Goal: Book appointment/travel/reservation

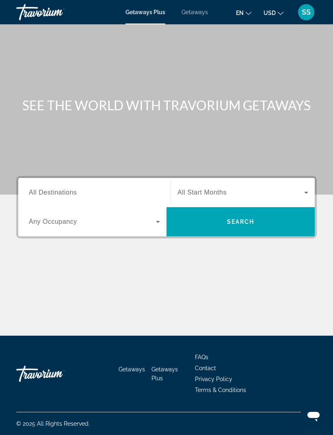
click at [71, 192] on span "All Destinations" at bounding box center [53, 192] width 48 height 7
click at [71, 192] on input "Destination All Destinations" at bounding box center [94, 193] width 131 height 10
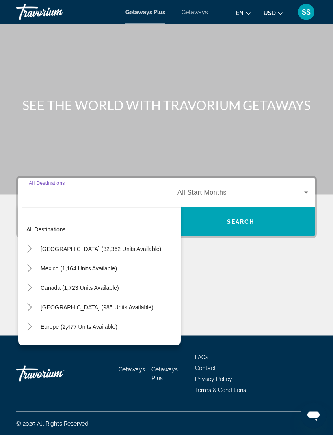
scroll to position [26, 0]
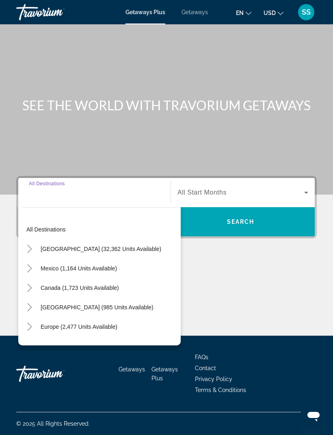
click at [68, 246] on span "[GEOGRAPHIC_DATA] (32,362 units available)" at bounding box center [101, 249] width 120 height 6
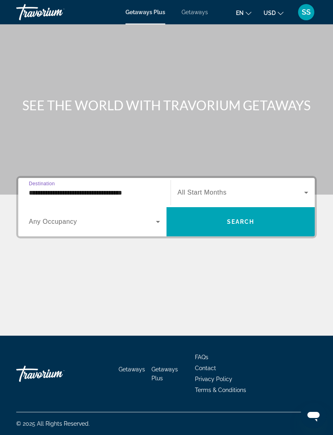
click at [156, 221] on icon "Search widget" at bounding box center [158, 222] width 4 height 2
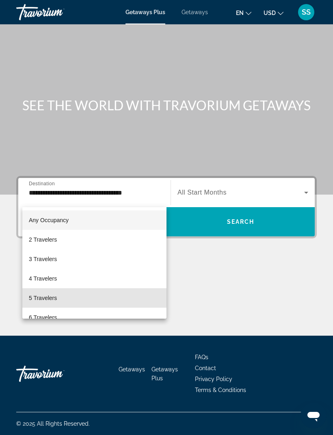
click at [54, 292] on mat-option "5 Travelers" at bounding box center [94, 297] width 144 height 19
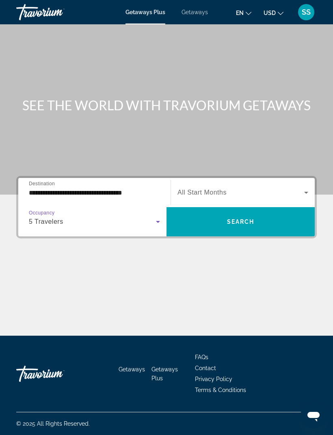
click at [307, 188] on icon "Search widget" at bounding box center [306, 193] width 10 height 10
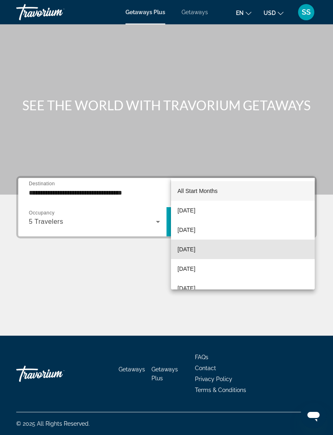
click at [195, 245] on span "[DATE]" at bounding box center [186, 250] width 18 height 10
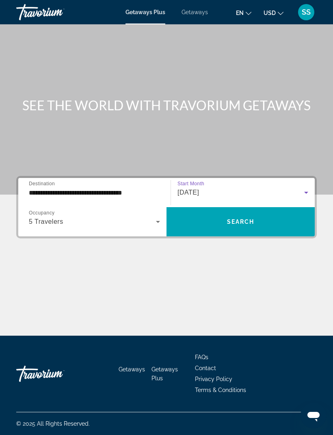
click at [80, 181] on div "**********" at bounding box center [94, 192] width 131 height 23
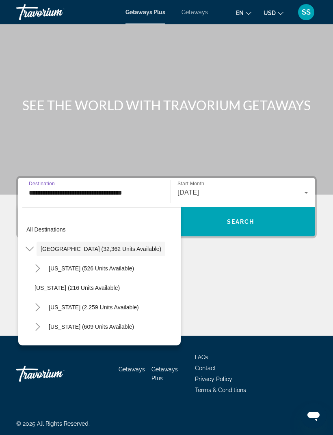
scroll to position [0, 0]
click at [64, 265] on span "[US_STATE] (526 units available)" at bounding box center [91, 268] width 85 height 6
type input "**********"
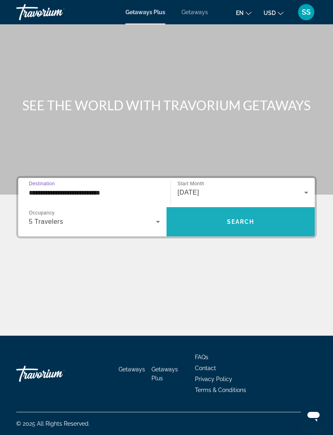
click at [246, 219] on span "Search" at bounding box center [241, 222] width 28 height 6
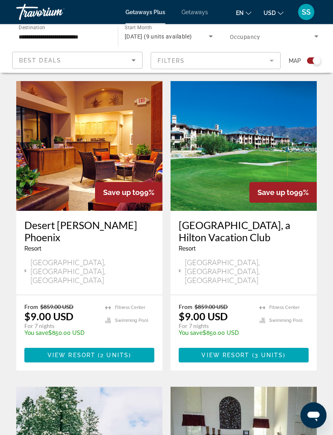
scroll to position [191, 0]
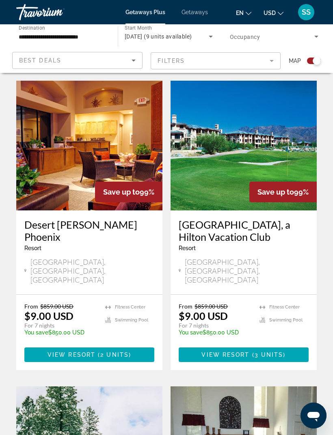
click at [79, 352] on span "View Resort" at bounding box center [71, 355] width 48 height 6
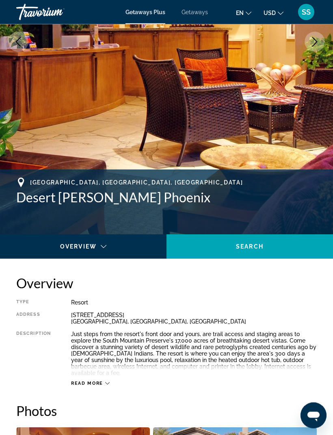
click at [101, 383] on span "Read more" at bounding box center [87, 383] width 32 height 5
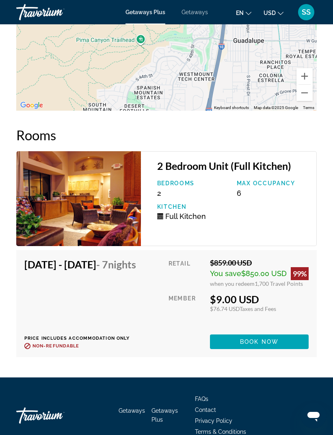
scroll to position [1661, 0]
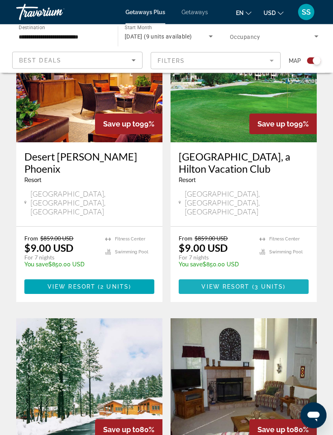
scroll to position [259, 0]
click at [243, 284] on span "View Resort" at bounding box center [225, 287] width 48 height 6
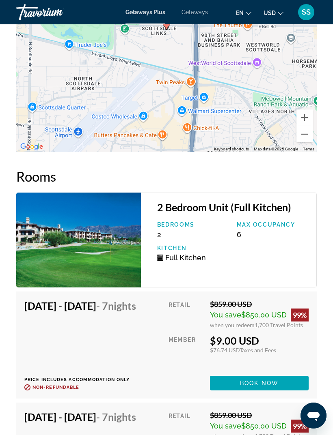
scroll to position [1461, 0]
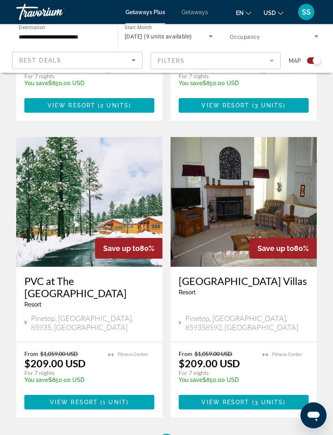
scroll to position [440, 0]
click at [112, 275] on h3 "PVC at The [GEOGRAPHIC_DATA]" at bounding box center [89, 287] width 130 height 24
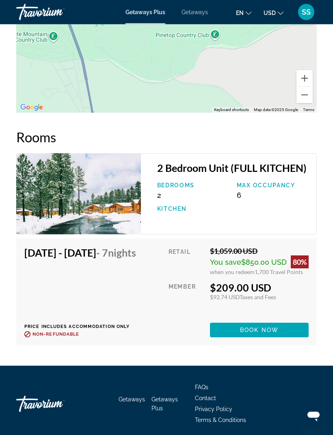
scroll to position [1650, 0]
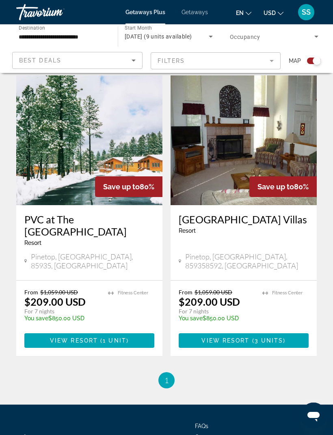
scroll to position [518, 0]
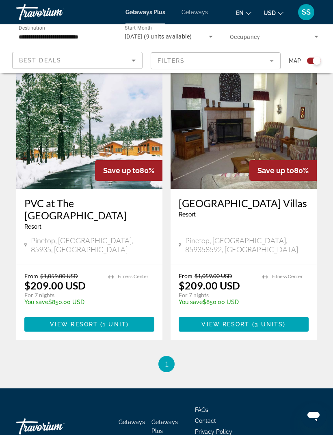
click at [242, 321] on span "View Resort" at bounding box center [225, 324] width 48 height 6
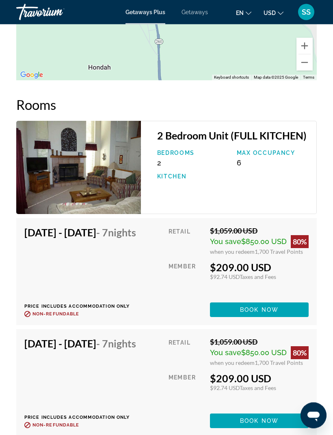
scroll to position [1544, 0]
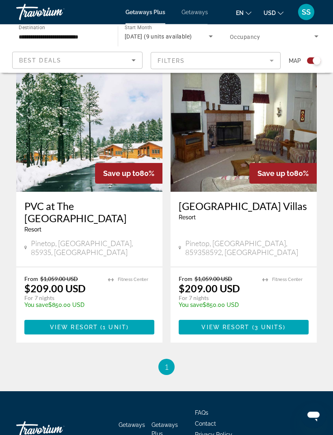
scroll to position [517, 0]
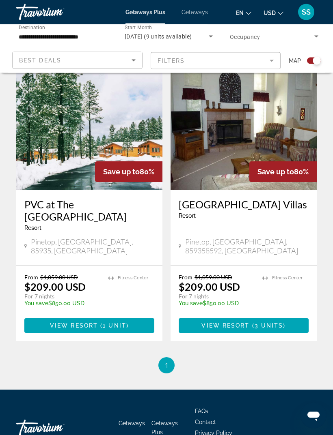
click at [165, 361] on span "1" at bounding box center [166, 365] width 4 height 9
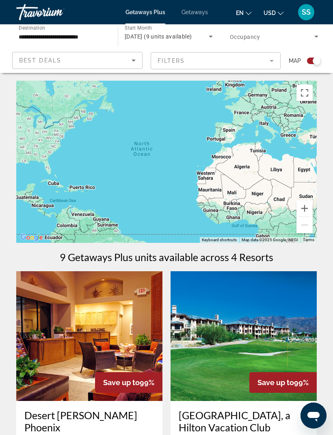
scroll to position [0, 0]
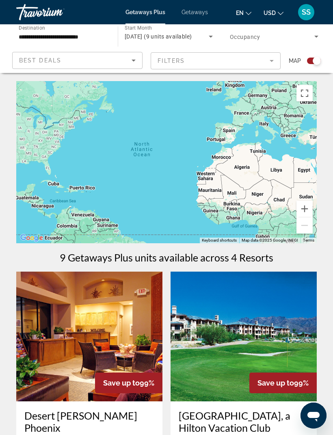
click at [134, 61] on icon "Sort by" at bounding box center [134, 61] width 10 height 10
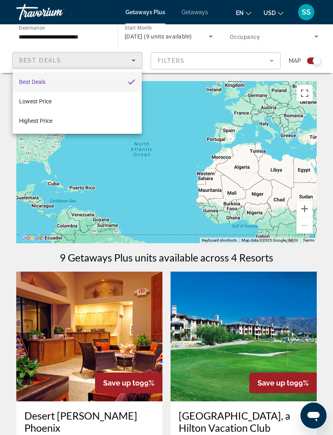
click at [328, 41] on div at bounding box center [166, 217] width 333 height 435
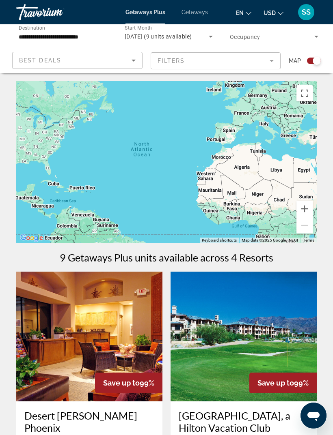
click at [192, 13] on span "Getaways" at bounding box center [194, 12] width 26 height 6
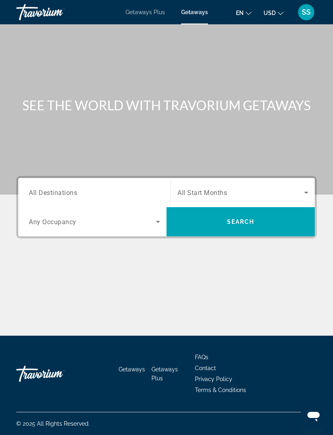
click at [154, 219] on icon "Search widget" at bounding box center [158, 222] width 10 height 10
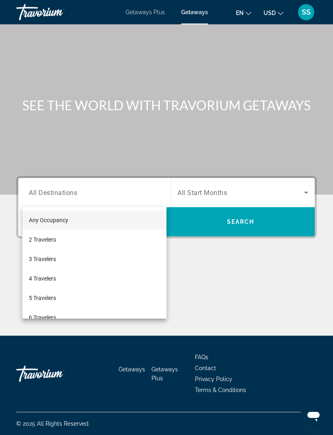
scroll to position [26, 0]
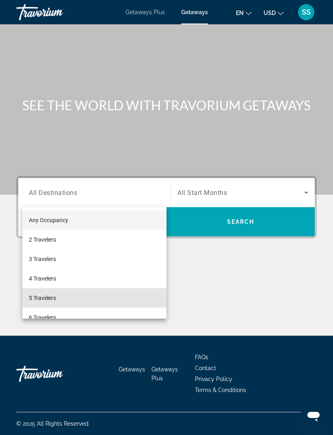
click at [52, 295] on span "5 Travelers" at bounding box center [42, 298] width 27 height 10
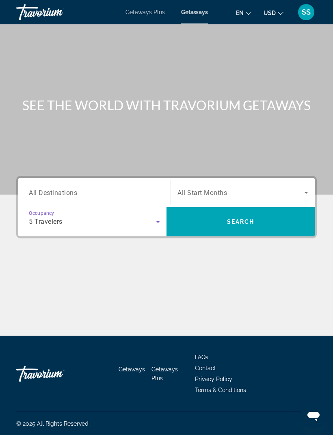
click at [78, 188] on input "Destination All Destinations" at bounding box center [94, 193] width 131 height 10
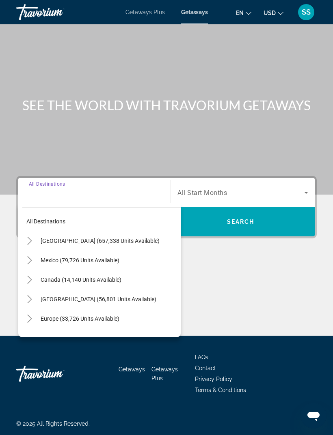
scroll to position [0, 0]
click at [115, 231] on span "Search widget" at bounding box center [109, 240] width 144 height 19
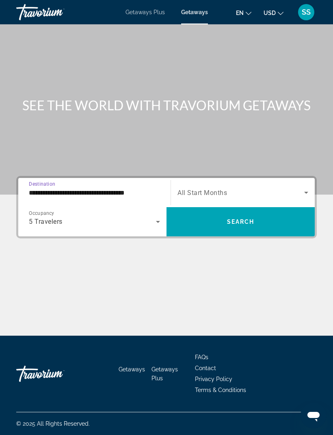
click at [73, 188] on input "**********" at bounding box center [94, 193] width 131 height 10
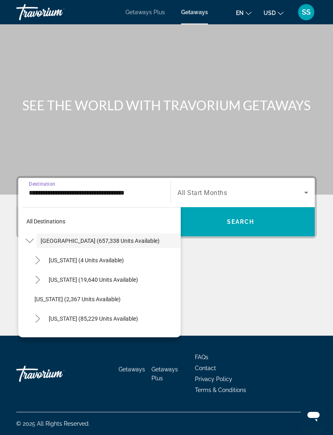
click at [62, 277] on span "[US_STATE] (19,640 units available)" at bounding box center [93, 280] width 89 height 6
type input "**********"
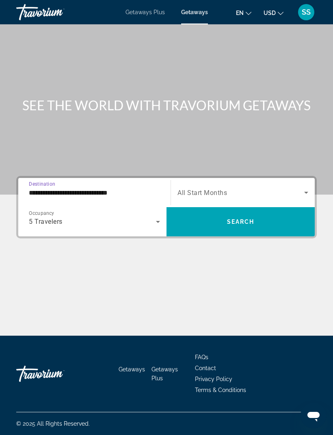
scroll to position [26, 0]
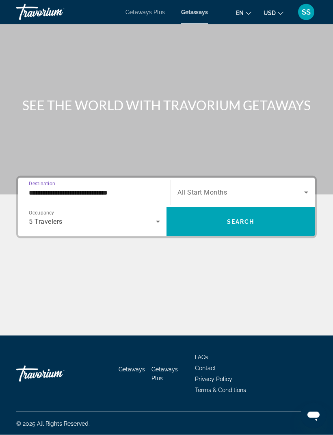
click at [308, 188] on icon "Search widget" at bounding box center [306, 193] width 10 height 10
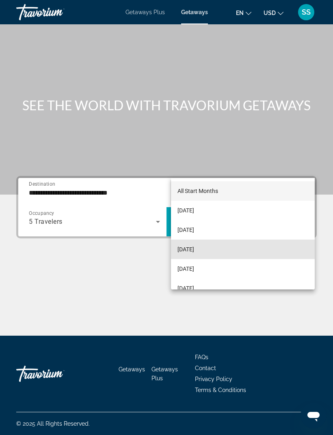
click at [194, 247] on span "[DATE]" at bounding box center [185, 250] width 17 height 10
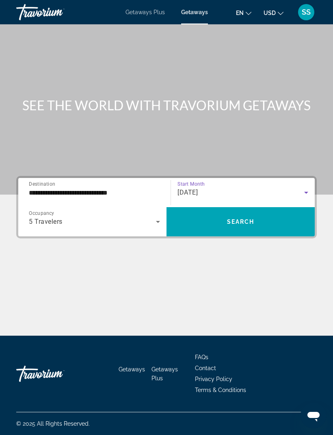
click at [260, 212] on span "Search widget" at bounding box center [240, 221] width 148 height 19
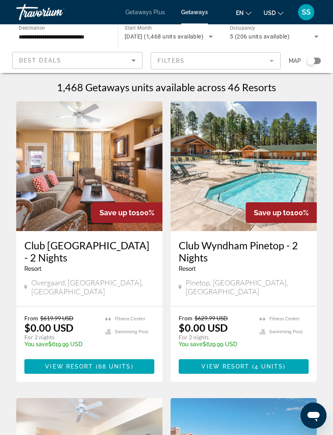
click at [73, 357] on span "Main content" at bounding box center [89, 366] width 130 height 19
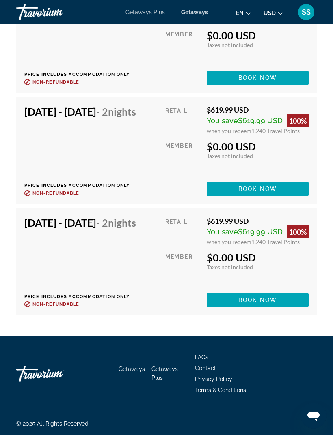
scroll to position [3793, 0]
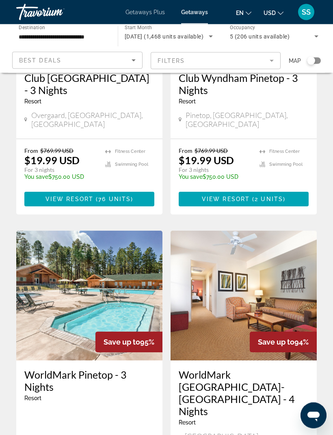
scroll to position [806, 0]
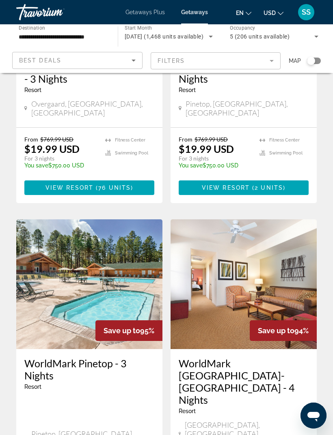
click at [258, 357] on h3 "WorldMark [GEOGRAPHIC_DATA]-[GEOGRAPHIC_DATA] - 4 Nights" at bounding box center [243, 381] width 130 height 49
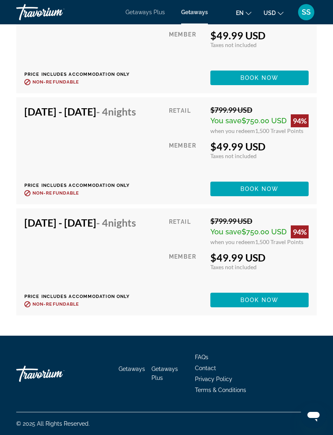
scroll to position [3621, 0]
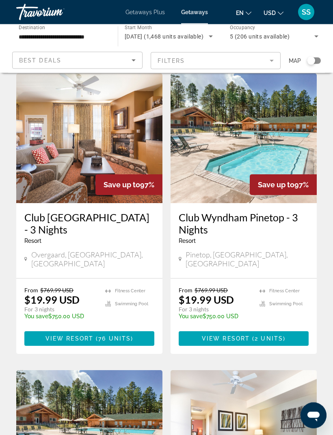
scroll to position [655, 0]
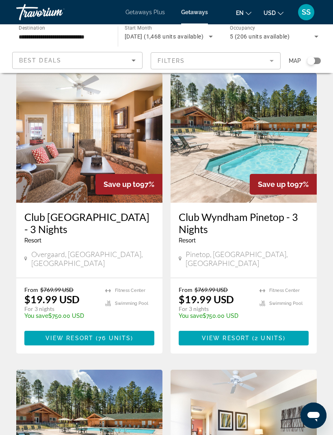
click at [115, 211] on h3 "Club [GEOGRAPHIC_DATA] - 3 Nights" at bounding box center [89, 223] width 130 height 24
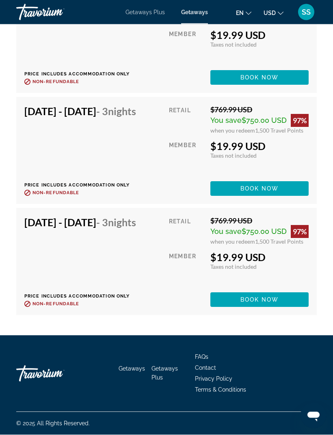
scroll to position [4024, 0]
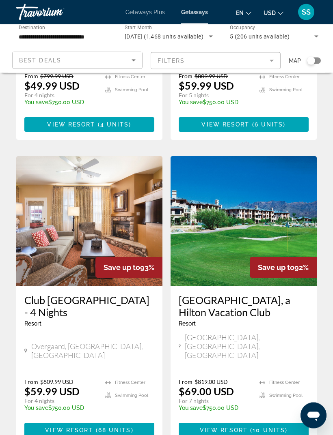
scroll to position [1500, 0]
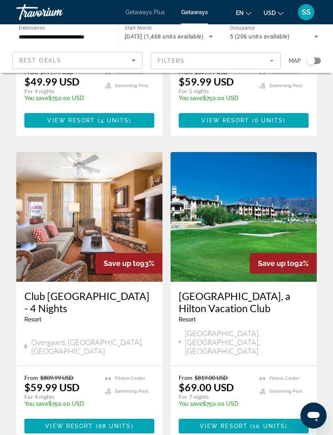
click at [291, 417] on span "Main content" at bounding box center [243, 426] width 130 height 19
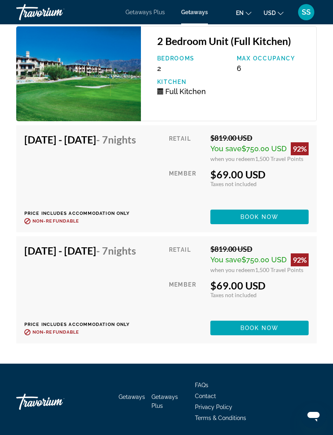
scroll to position [1643, 0]
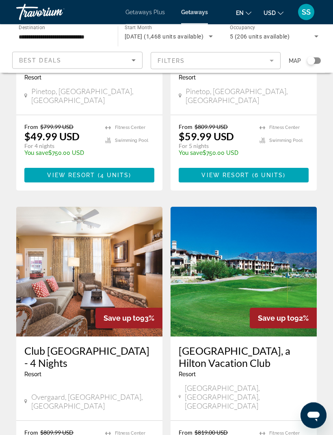
scroll to position [1445, 0]
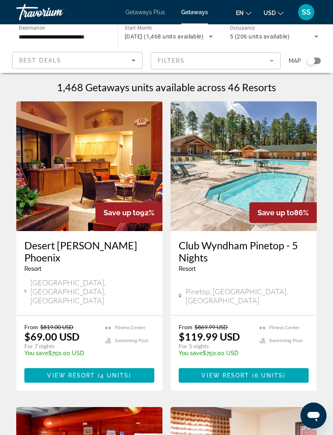
click at [105, 245] on h3 "Desert [PERSON_NAME] Phoenix" at bounding box center [89, 251] width 130 height 24
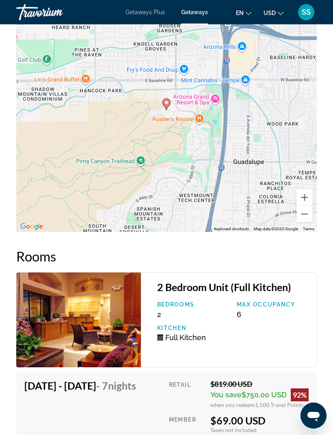
scroll to position [1679, 0]
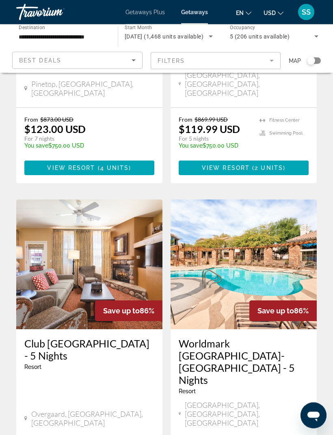
scroll to position [514, 0]
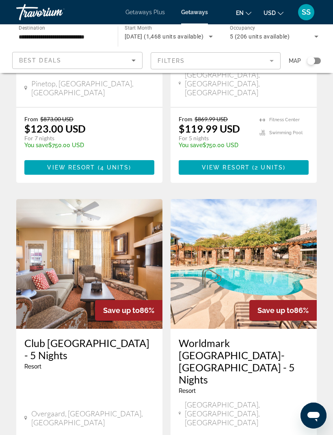
click at [288, 337] on h3 "Worldmark [GEOGRAPHIC_DATA]-[GEOGRAPHIC_DATA] - 5 Nights" at bounding box center [243, 361] width 130 height 49
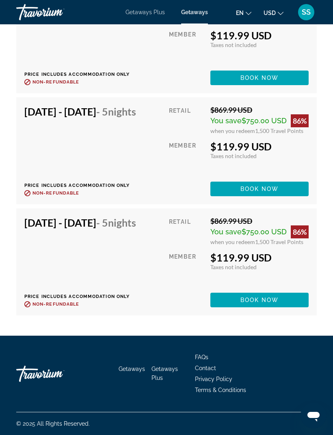
scroll to position [3493, 0]
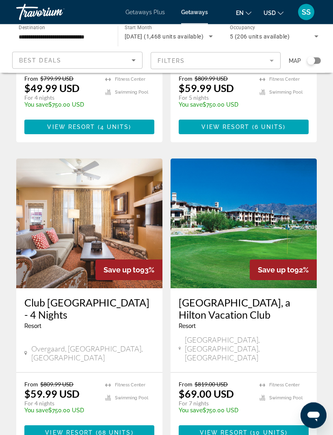
scroll to position [1500, 0]
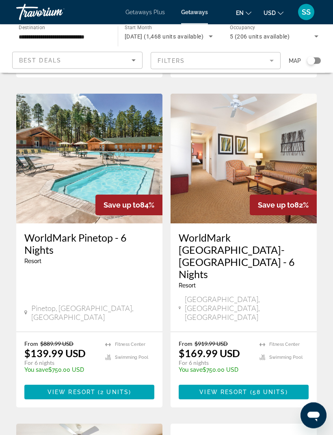
scroll to position [1256, 0]
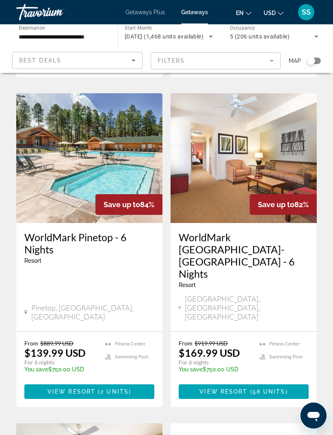
click at [241, 389] on span "View Resort" at bounding box center [223, 392] width 48 height 6
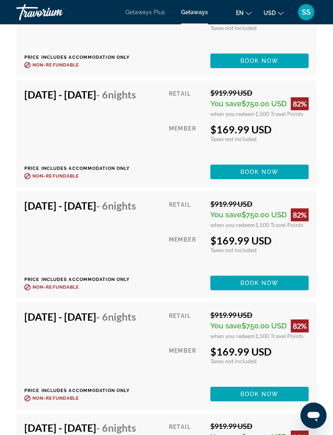
scroll to position [3022, 0]
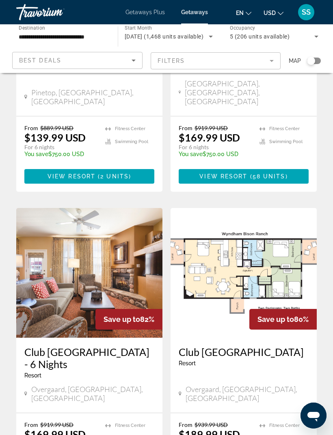
scroll to position [1488, 0]
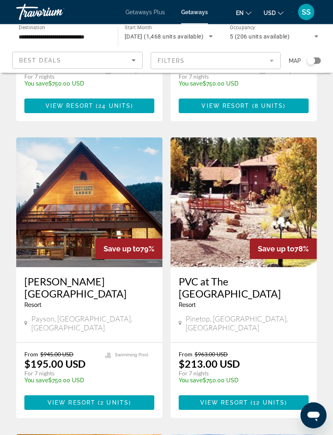
scroll to position [249, 0]
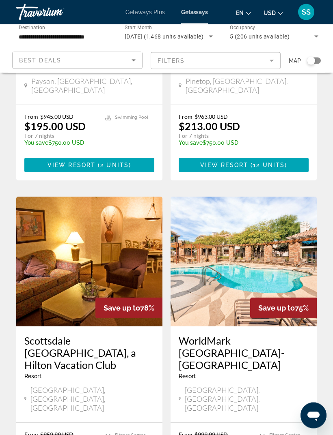
scroll to position [486, 0]
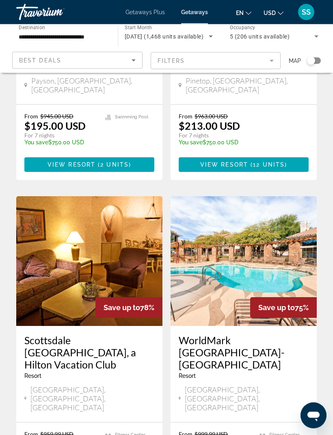
click at [103, 335] on h3 "Scottsdale [GEOGRAPHIC_DATA], a Hilton Vacation Club" at bounding box center [89, 353] width 130 height 37
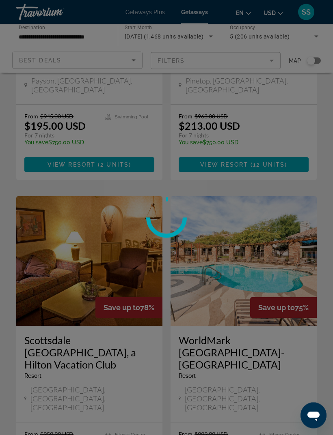
scroll to position [487, 0]
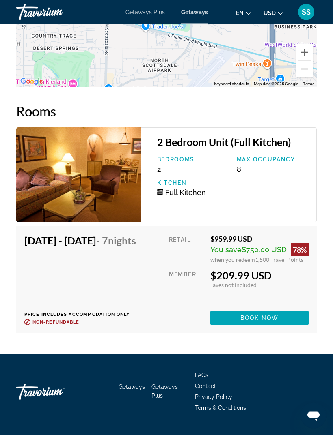
scroll to position [1487, 0]
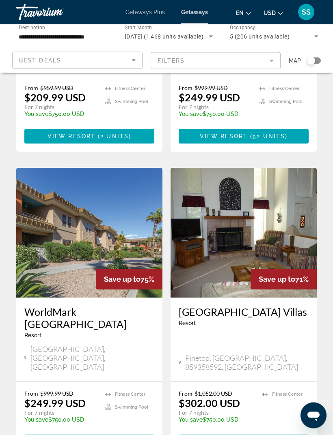
scroll to position [833, 0]
click at [89, 435] on span "View Resort" at bounding box center [71, 442] width 48 height 6
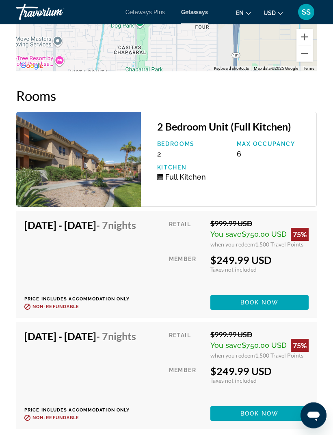
scroll to position [1555, 0]
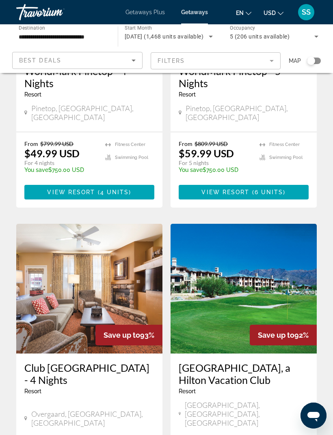
scroll to position [1500, 0]
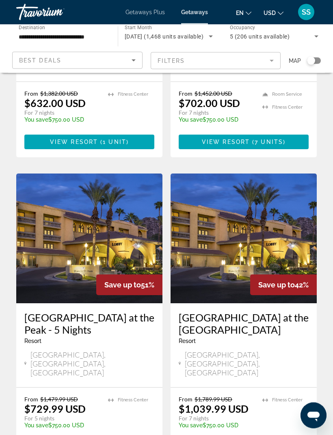
scroll to position [849, 0]
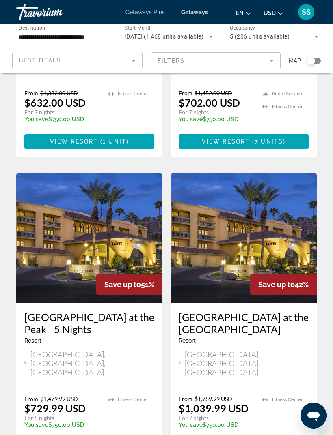
click at [66, 311] on h3 "[GEOGRAPHIC_DATA] at the Peak - 5 Nights" at bounding box center [89, 323] width 130 height 24
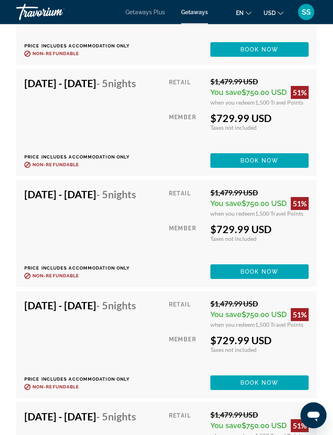
scroll to position [2739, 0]
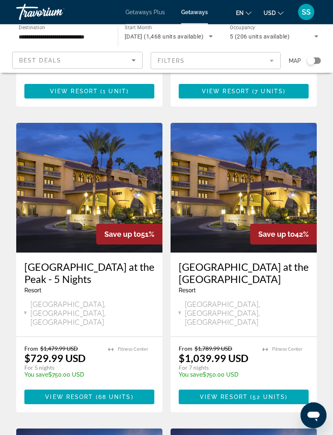
scroll to position [1209, 0]
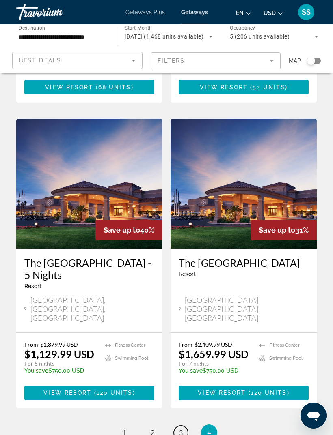
click at [181, 428] on span "3" at bounding box center [180, 432] width 4 height 9
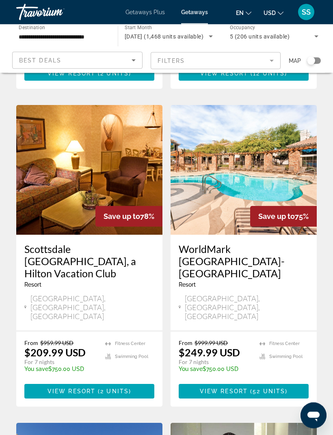
scroll to position [578, 0]
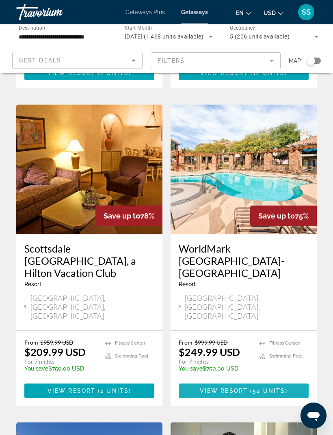
click at [239, 388] on span "View Resort" at bounding box center [224, 391] width 48 height 6
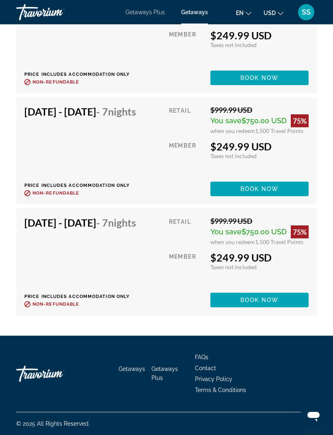
scroll to position [3312, 0]
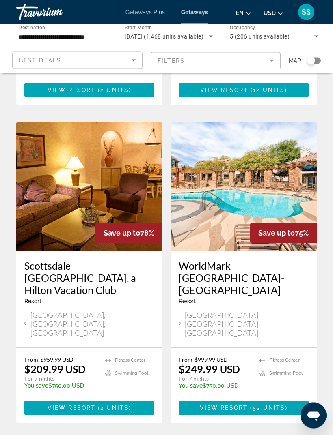
scroll to position [562, 0]
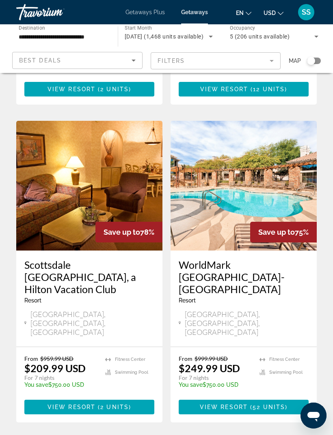
click at [84, 404] on span "View Resort" at bounding box center [71, 407] width 48 height 6
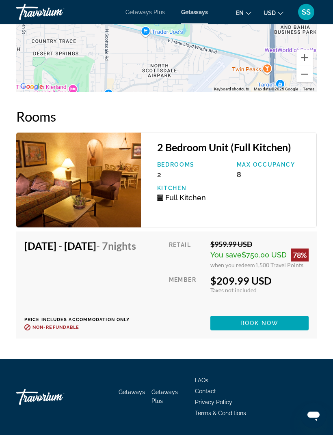
scroll to position [1487, 0]
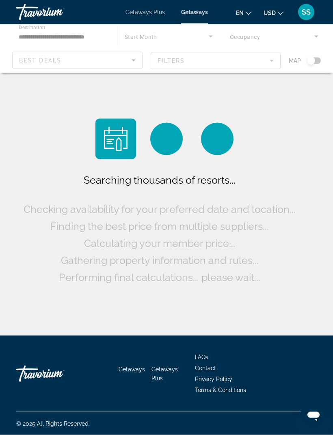
scroll to position [26, 0]
